Goal: Task Accomplishment & Management: Use online tool/utility

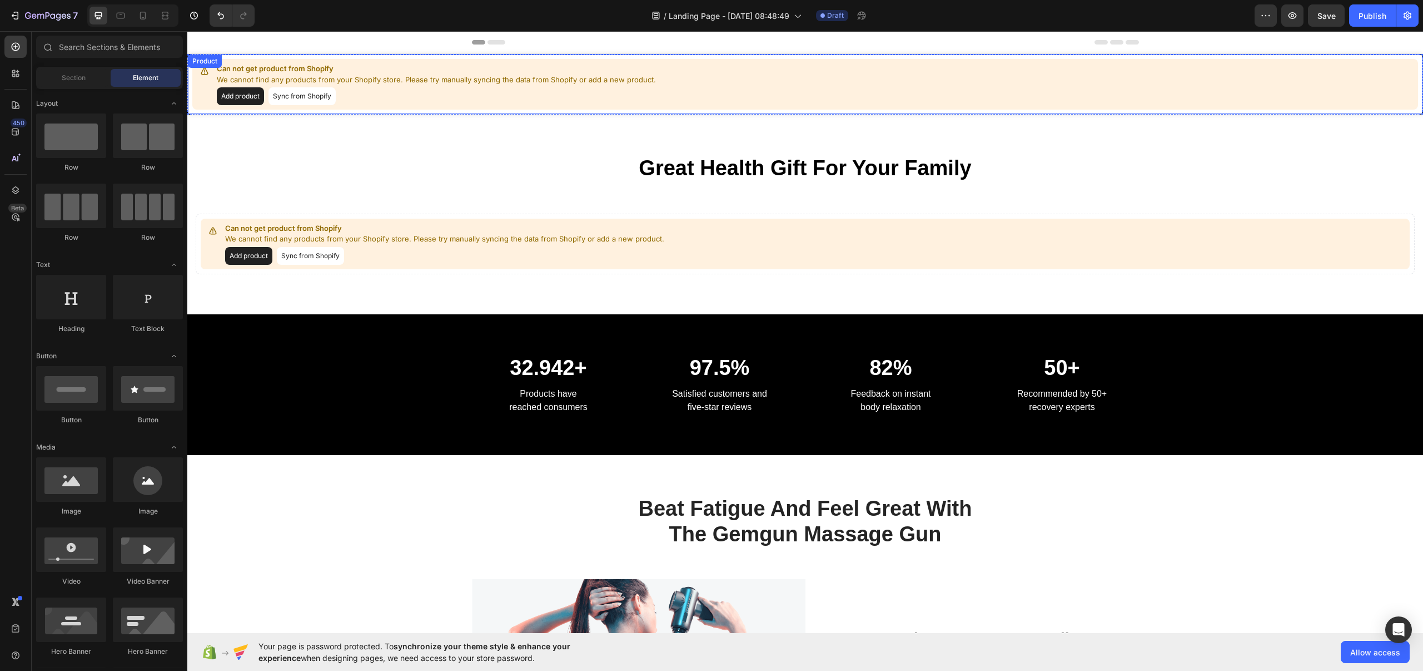
click at [378, 100] on div "Add product Sync from Shopify" at bounding box center [436, 96] width 439 height 18
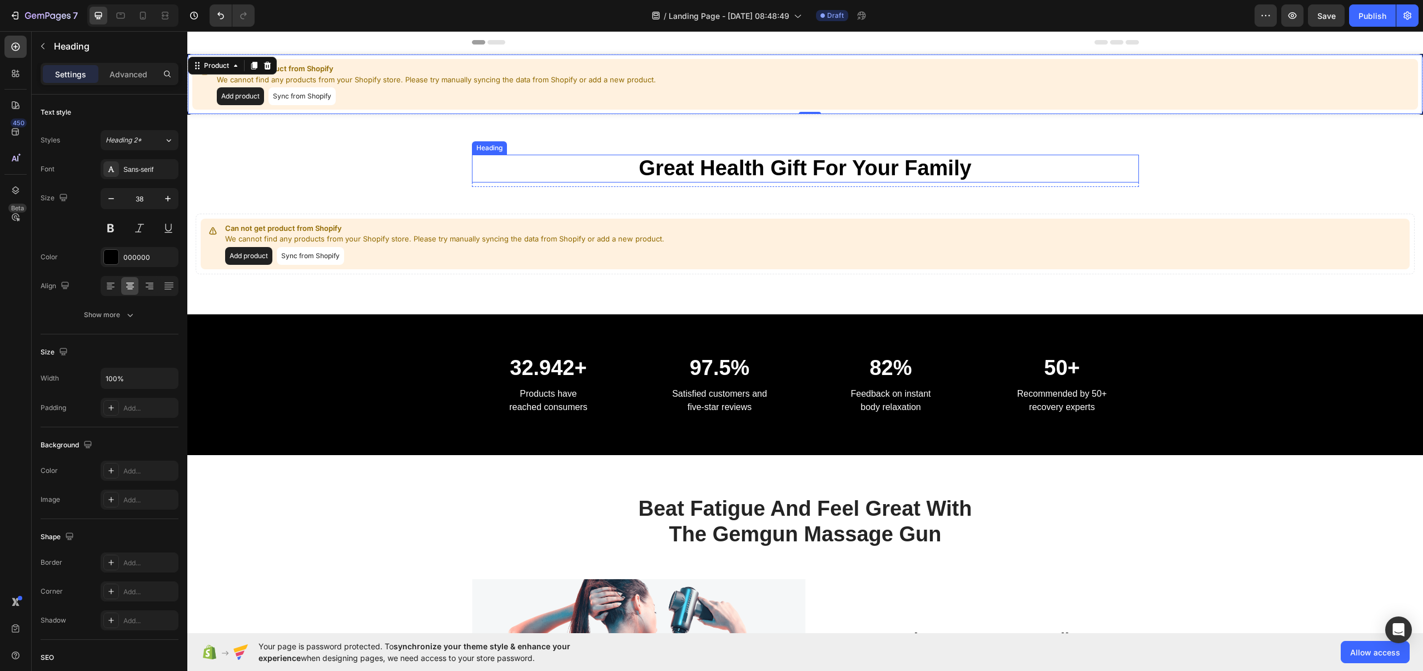
click at [741, 173] on p "Great Health Gift For Your Family" at bounding box center [805, 169] width 665 height 26
click at [749, 128] on div "Great Health Gift For Your Family Heading 8 Row Can not get product from Shopif…" at bounding box center [805, 215] width 1236 height 200
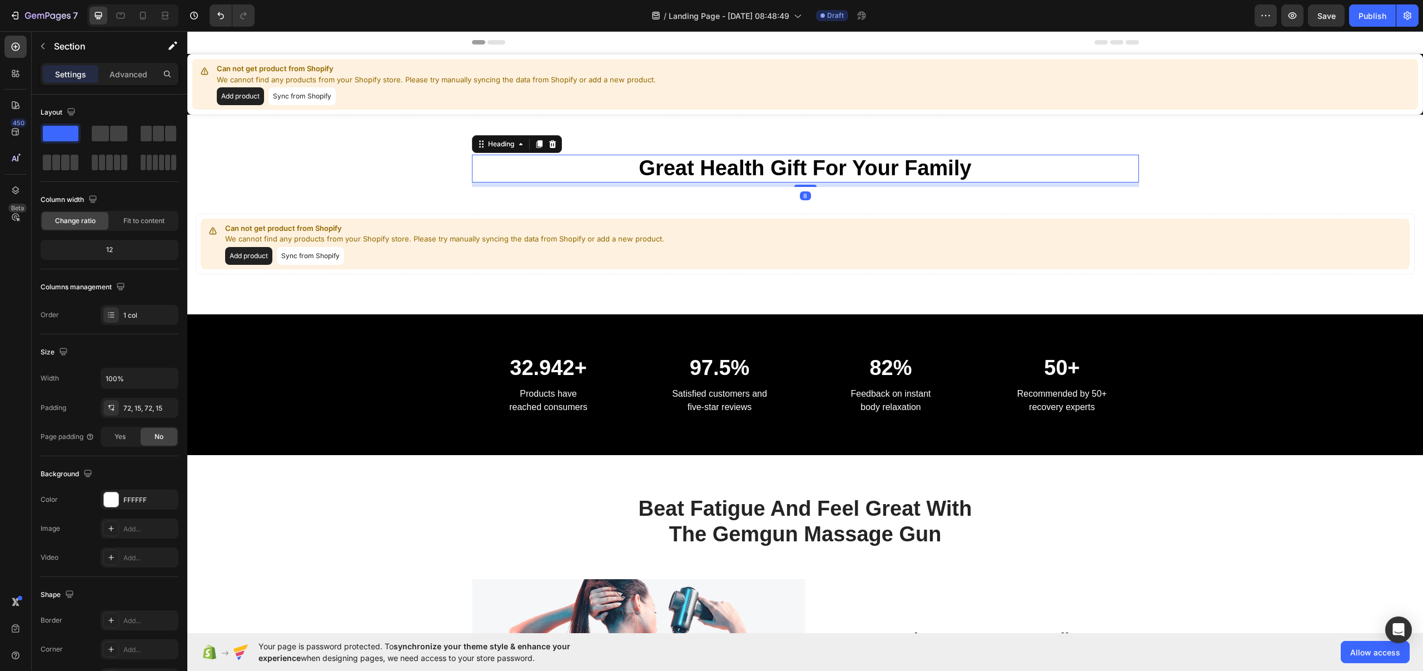
click at [654, 156] on p "Great Health Gift For Your Family" at bounding box center [805, 169] width 665 height 26
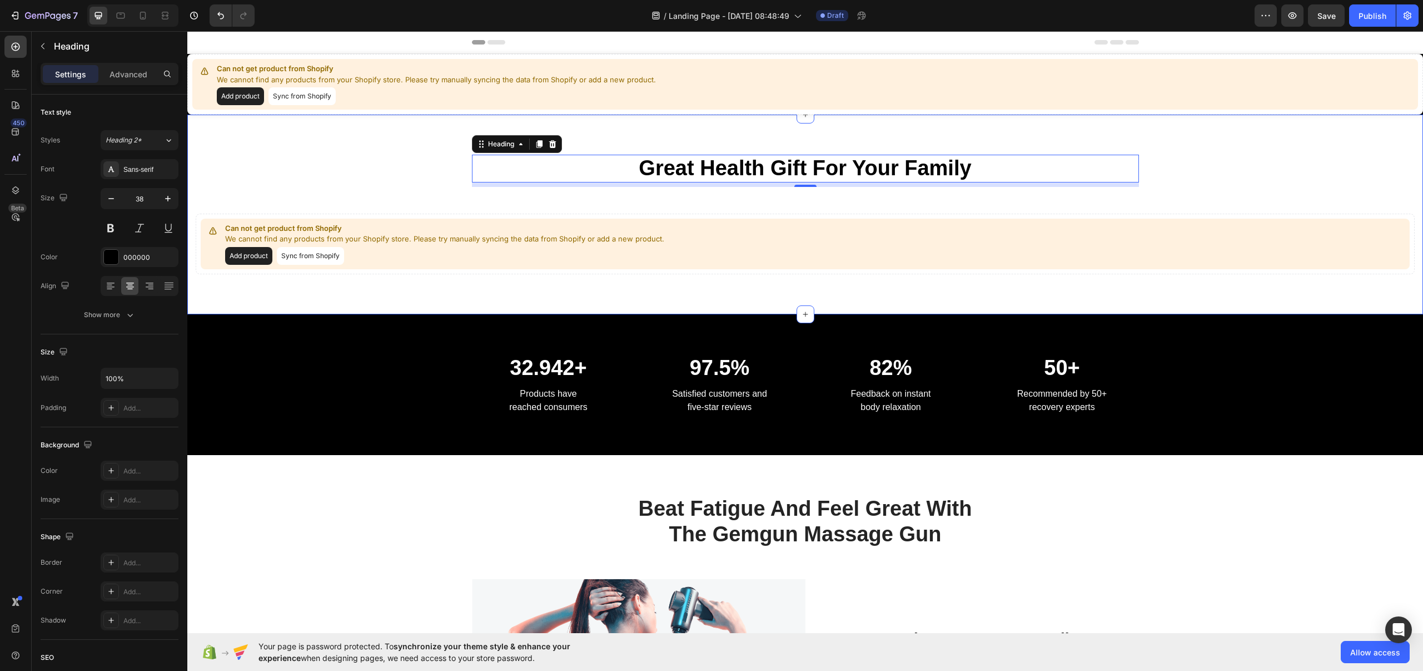
click at [632, 125] on div "Great Health Gift For Your Family Heading 8 Row Can not get product from Shopif…" at bounding box center [805, 215] width 1236 height 200
click at [702, 160] on p "Great Health Gift For Your Family" at bounding box center [805, 169] width 665 height 26
click at [784, 116] on div "Great Health Gift For Your Family Heading 8 Row Can not get product from Shopif…" at bounding box center [805, 215] width 1236 height 200
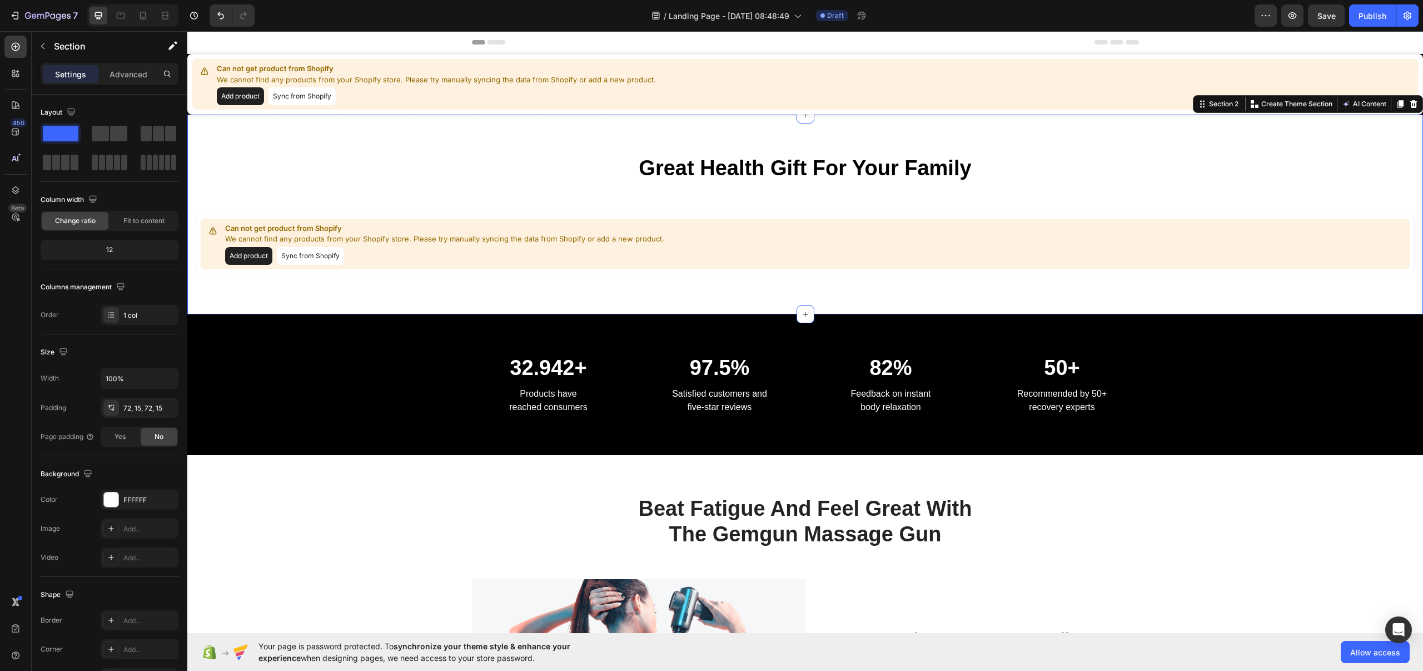
click at [777, 140] on div "Great Health Gift For Your Family Heading Row Can not get product from Shopify …" at bounding box center [805, 215] width 1236 height 200
click at [804, 198] on div "Great Health Gift For Your Family Heading Row Can not get product from Shopify …" at bounding box center [805, 215] width 1219 height 120
